Goal: Task Accomplishment & Management: Manage account settings

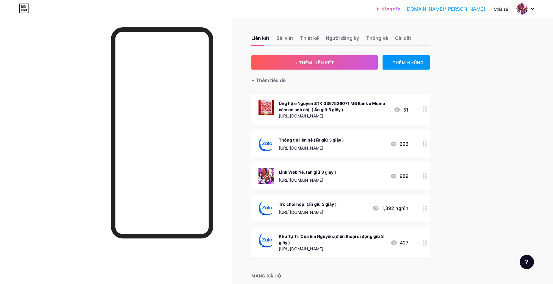
click at [438, 172] on div "Liên kết Bài viết Thiết kế Người đăng ký Thống kê Cài đặt + THÊM LIÊN KẾT + THÊ…" at bounding box center [227, 173] width 455 height 310
click at [427, 175] on icon at bounding box center [425, 176] width 4 height 6
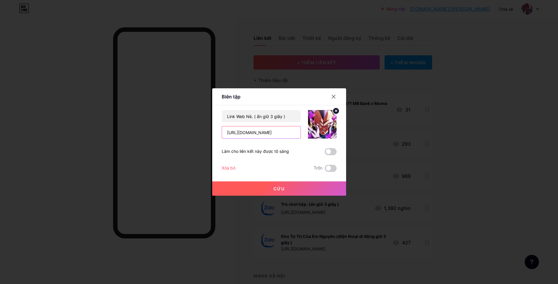
click at [251, 134] on input "https://nroblack.com/" at bounding box center [261, 132] width 79 height 12
type input "https://huyenthaoinro.com/"
click at [303, 186] on button "Cứu" at bounding box center [279, 188] width 134 height 14
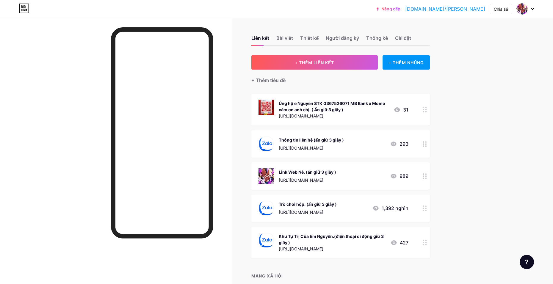
click at [430, 175] on div at bounding box center [425, 175] width 10 height 27
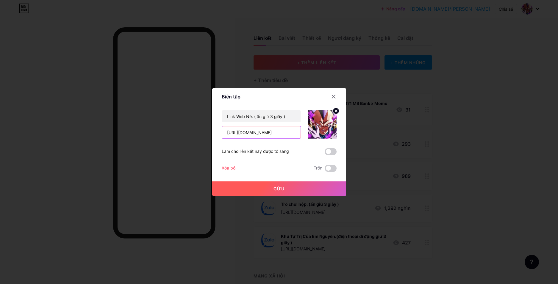
click at [262, 134] on input "https://huyenthaoinro.com/" at bounding box center [261, 132] width 79 height 12
type input "[URL][DOMAIN_NAME]"
click at [255, 188] on button "Cứu" at bounding box center [279, 188] width 134 height 14
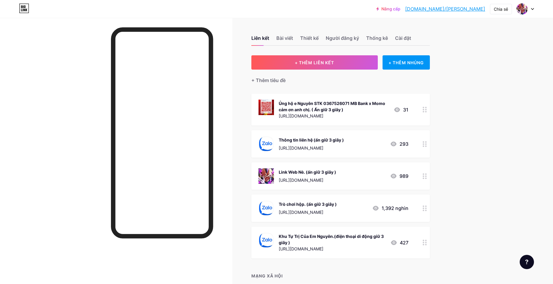
click at [417, 207] on div "Trò chơi hộp. (ấn giữ 3 giây ) https://zalo.me/g/mnogbu143 1,392 nghìn" at bounding box center [340, 207] width 178 height 27
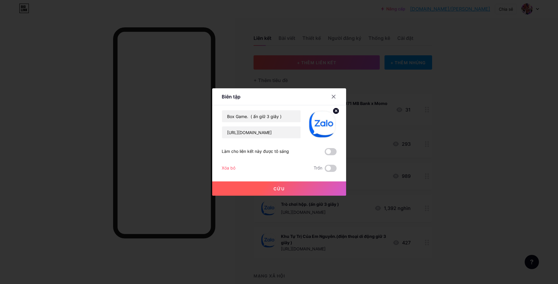
click at [288, 139] on div "Box Game. ( ấn giữ 3 giây ) https://zalo.me/g/mnogbu143 Làm cho liên kết này đư…" at bounding box center [279, 141] width 115 height 62
click at [289, 134] on input "https://zalo.me/g/mnogbu143" at bounding box center [261, 132] width 79 height 12
paste input "sdxvgw142"
type input "[URL][DOMAIN_NAME]"
click at [259, 190] on button "Cứu" at bounding box center [279, 188] width 134 height 14
